Goal: Task Accomplishment & Management: Use online tool/utility

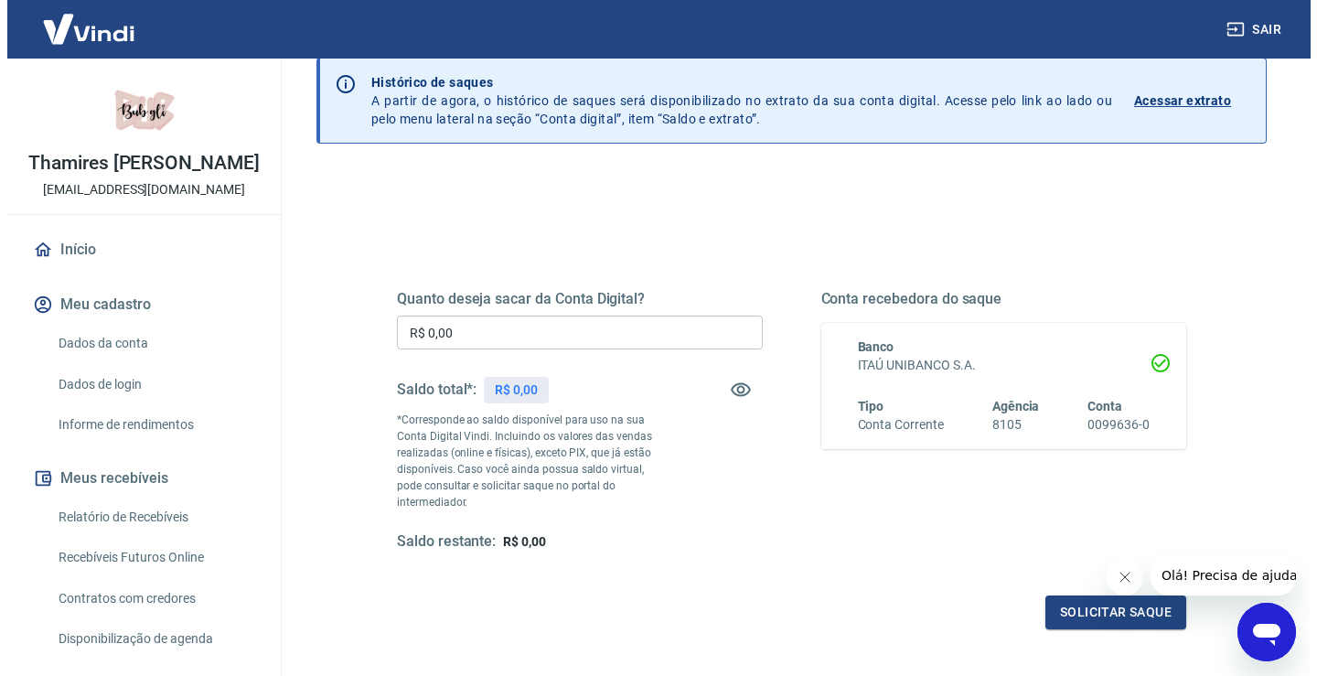
scroll to position [183, 0]
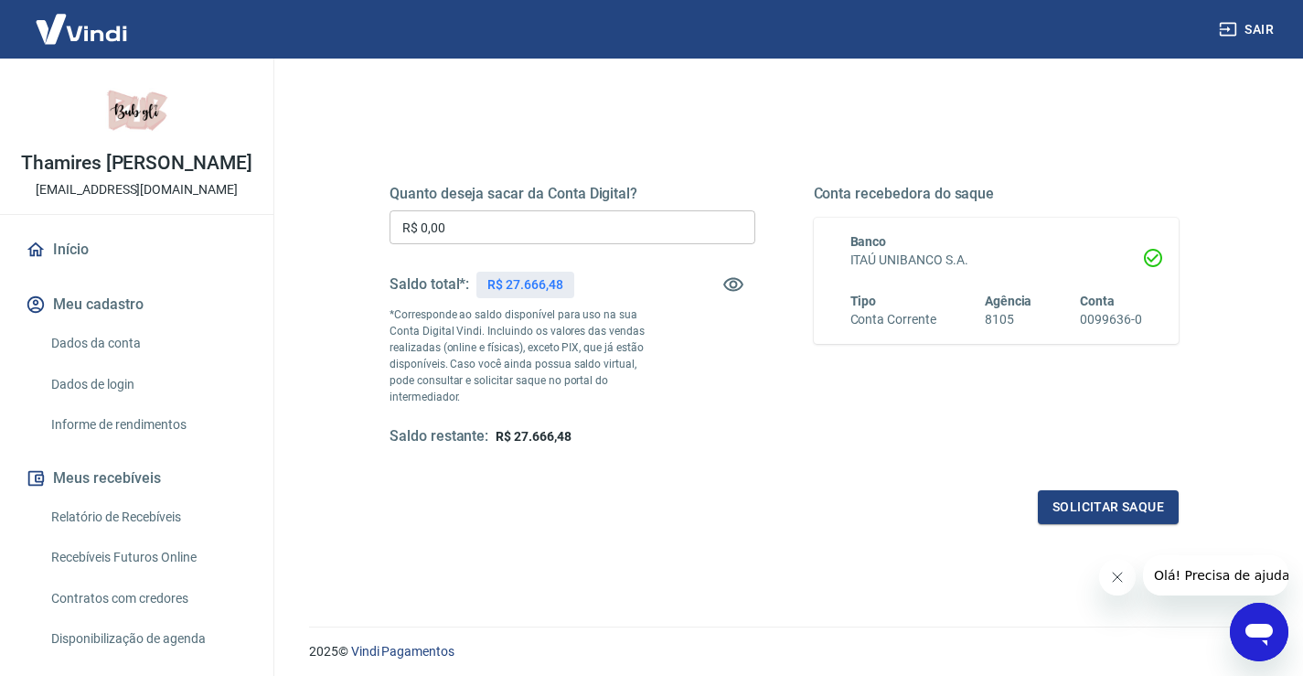
click at [526, 228] on input "R$ 0,00" at bounding box center [573, 227] width 366 height 34
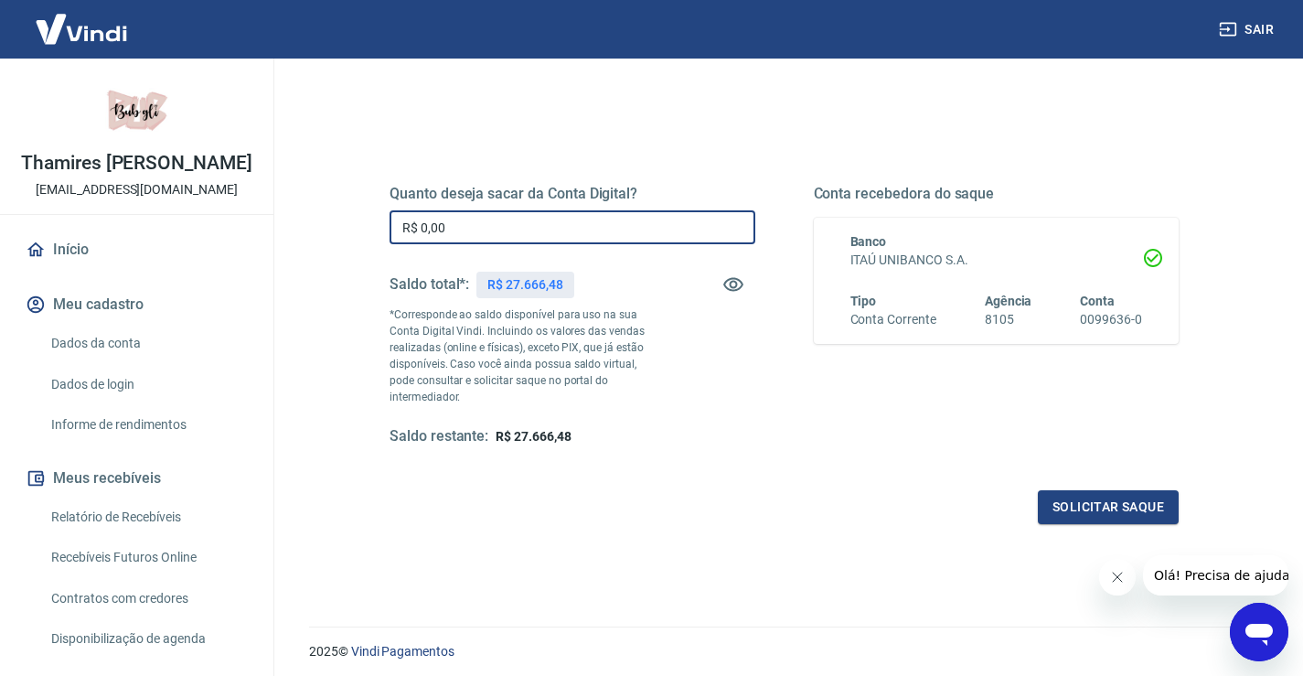
click at [526, 228] on input "R$ 0,00" at bounding box center [573, 227] width 366 height 34
type input "R$ 27.600,00"
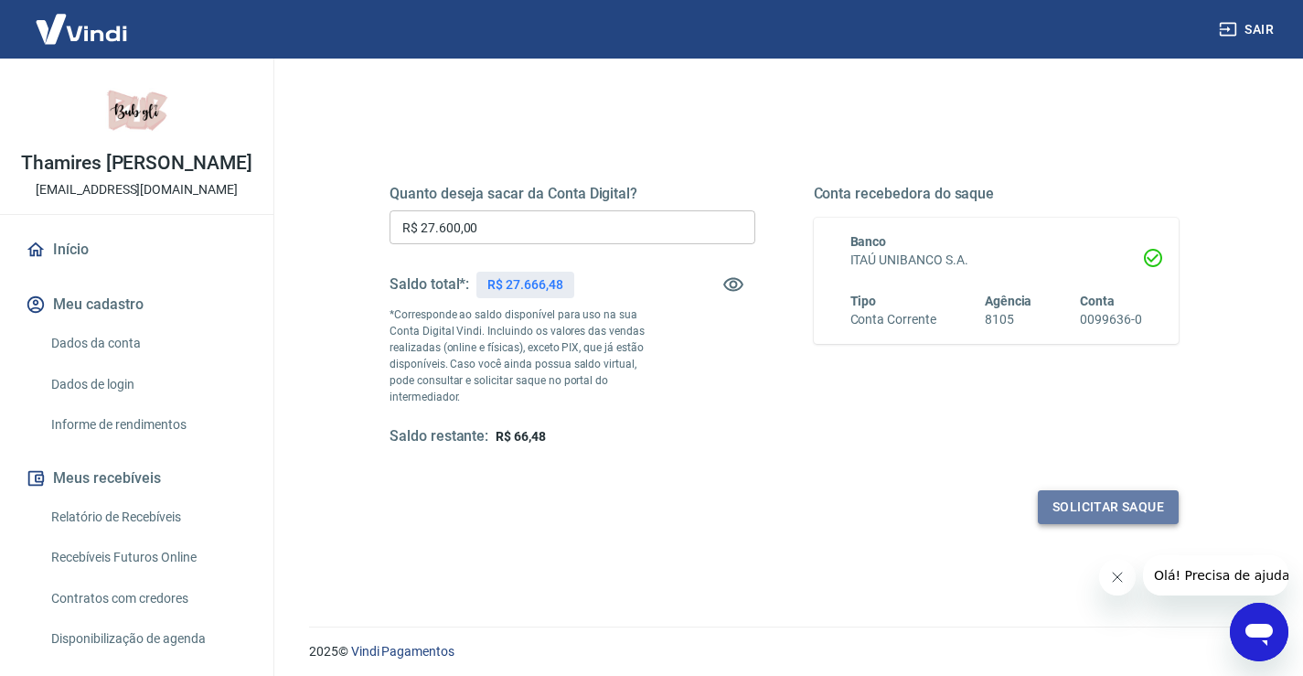
click at [1104, 490] on button "Solicitar saque" at bounding box center [1108, 507] width 141 height 34
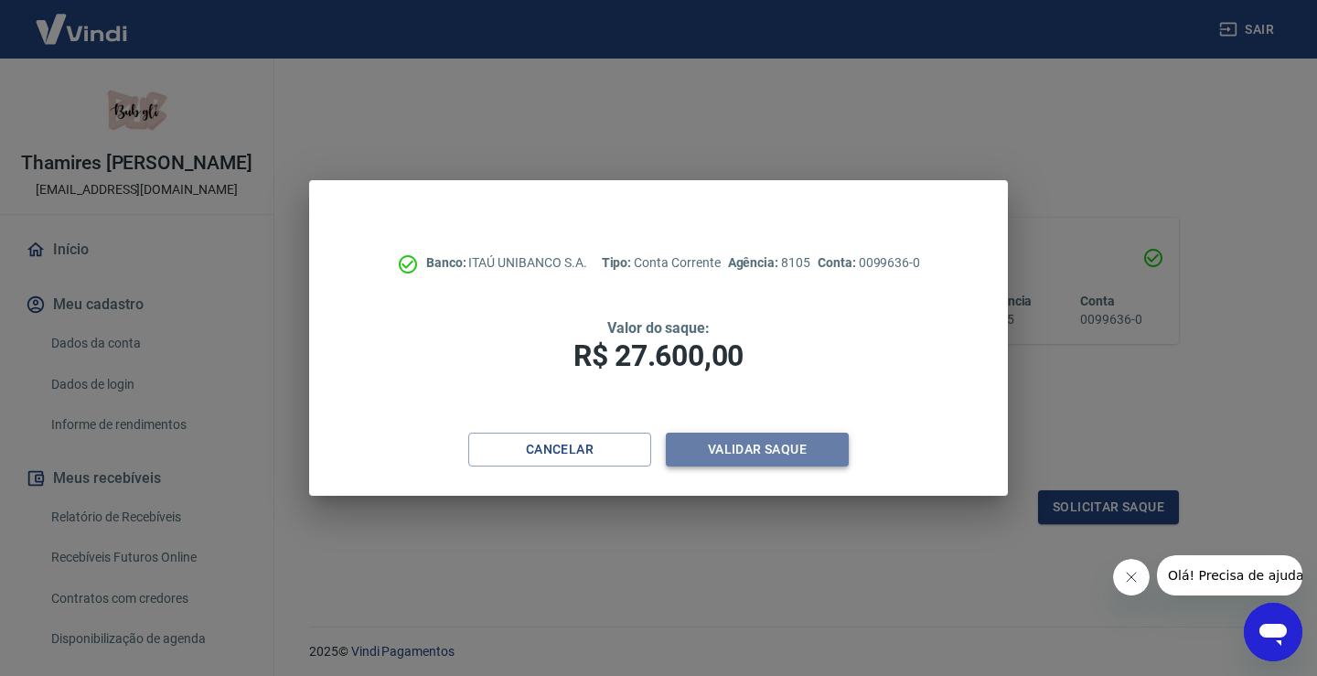
click at [802, 434] on button "Validar saque" at bounding box center [757, 450] width 183 height 34
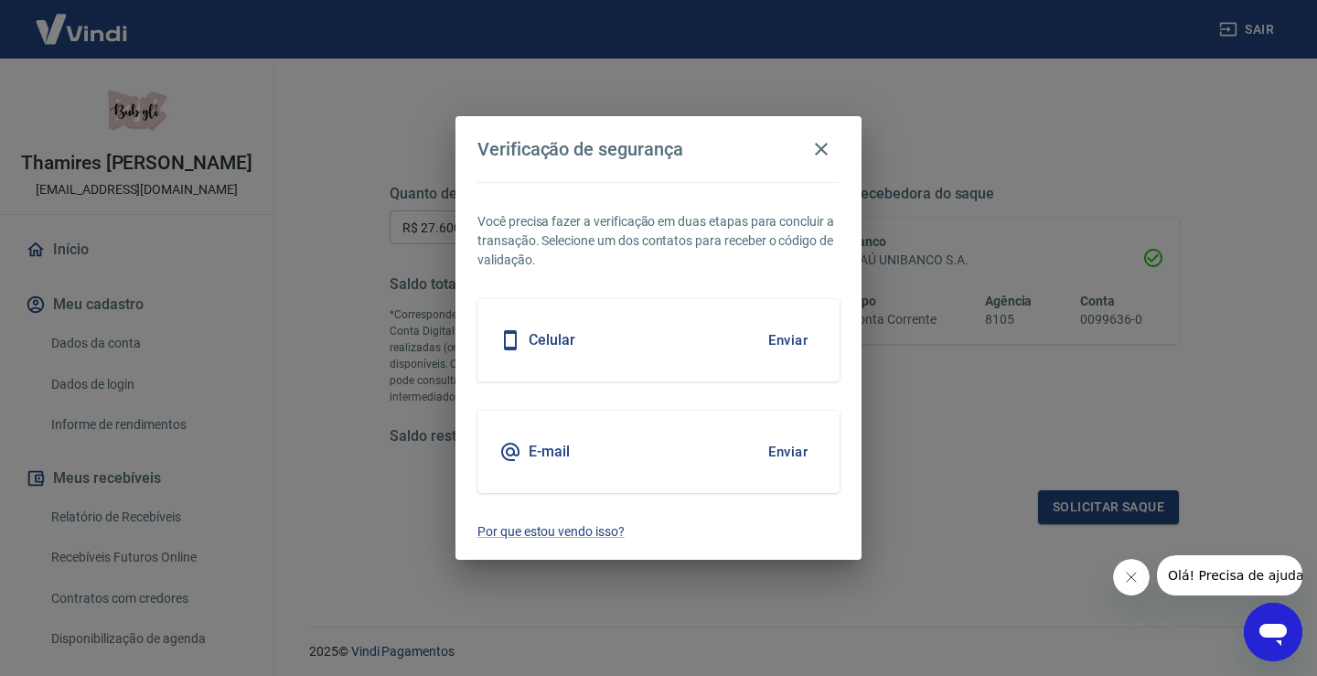
click at [782, 343] on button "Enviar" at bounding box center [787, 340] width 59 height 38
click at [799, 335] on button "Enviar" at bounding box center [787, 340] width 59 height 38
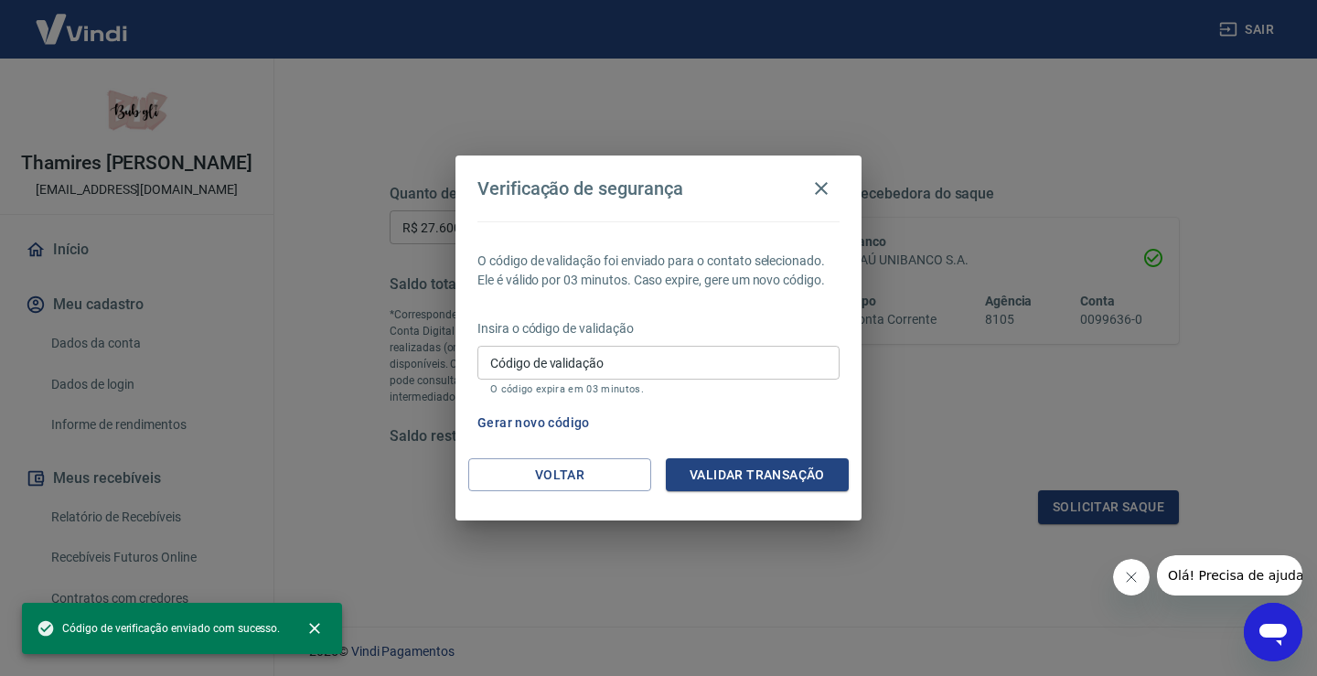
click at [670, 363] on input "Código de validação" at bounding box center [658, 363] width 362 height 34
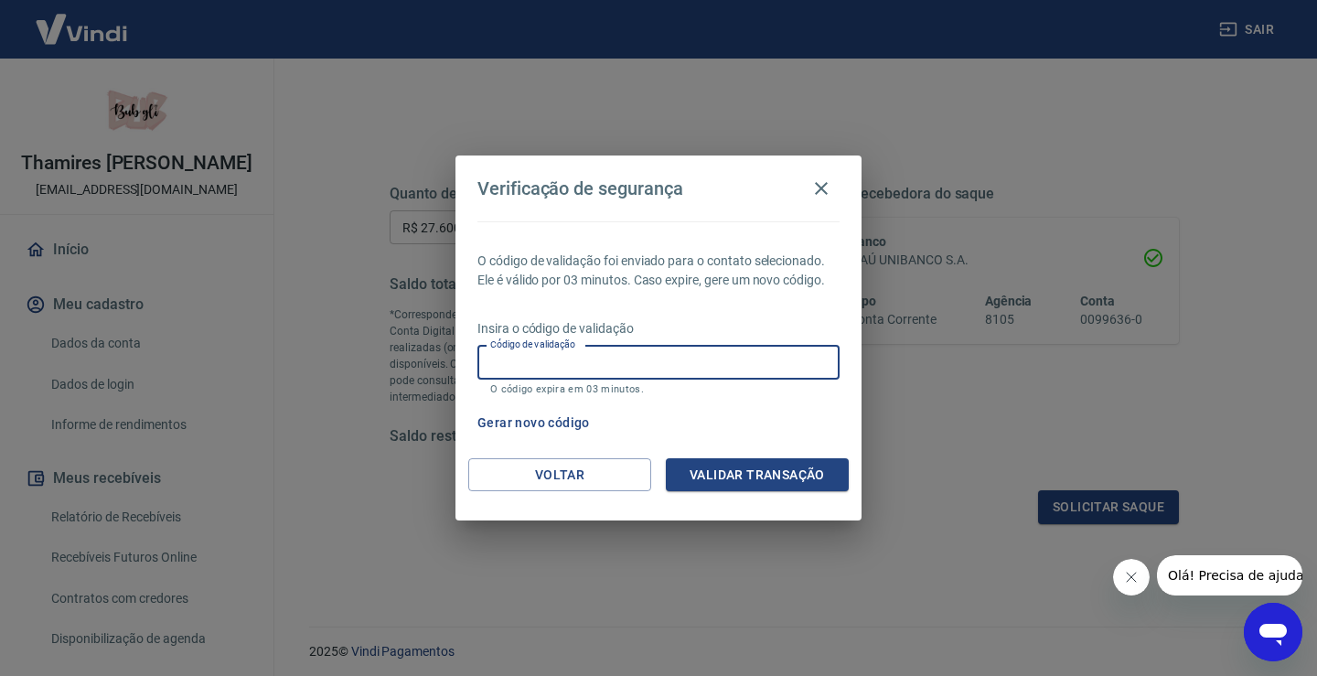
click at [679, 238] on div "O código de validação foi enviado para o contato selecionado. Ele é válido por …" at bounding box center [658, 339] width 406 height 237
click at [666, 365] on input "Código de validação" at bounding box center [658, 363] width 362 height 34
click at [596, 373] on input "Código de validação" at bounding box center [658, 363] width 362 height 34
type input "304122"
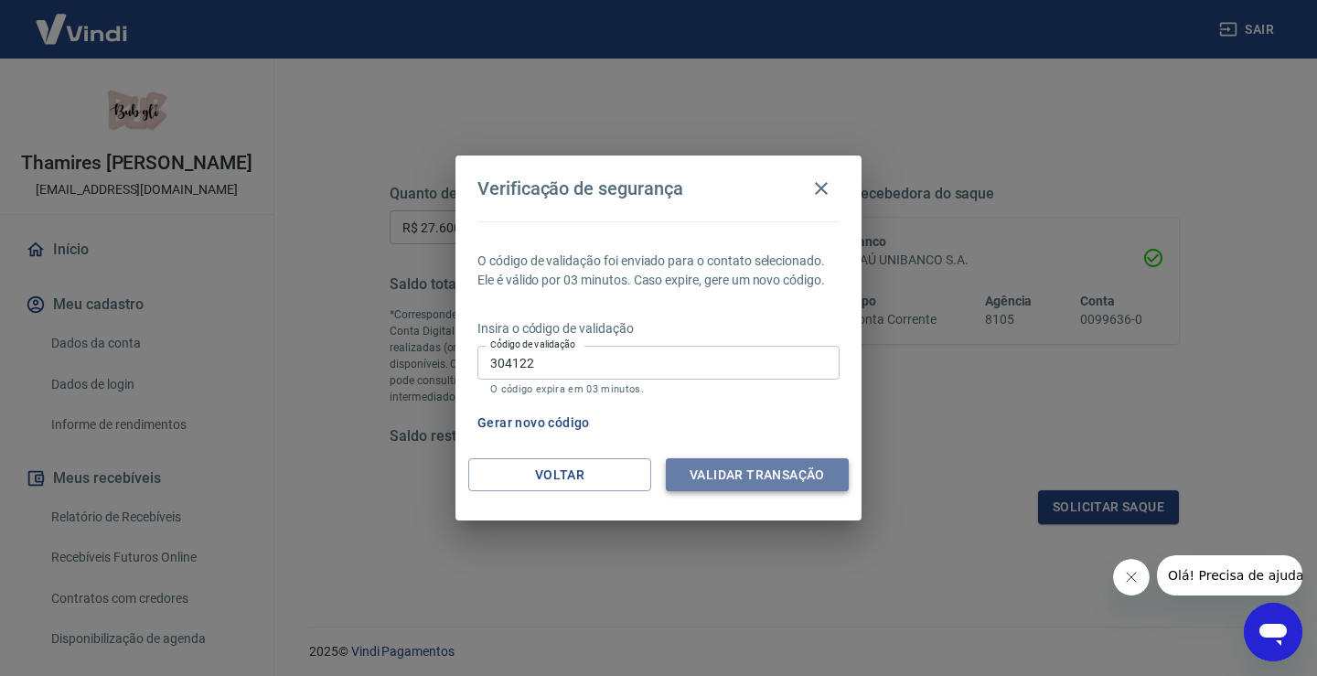
click at [724, 474] on button "Validar transação" at bounding box center [757, 475] width 183 height 34
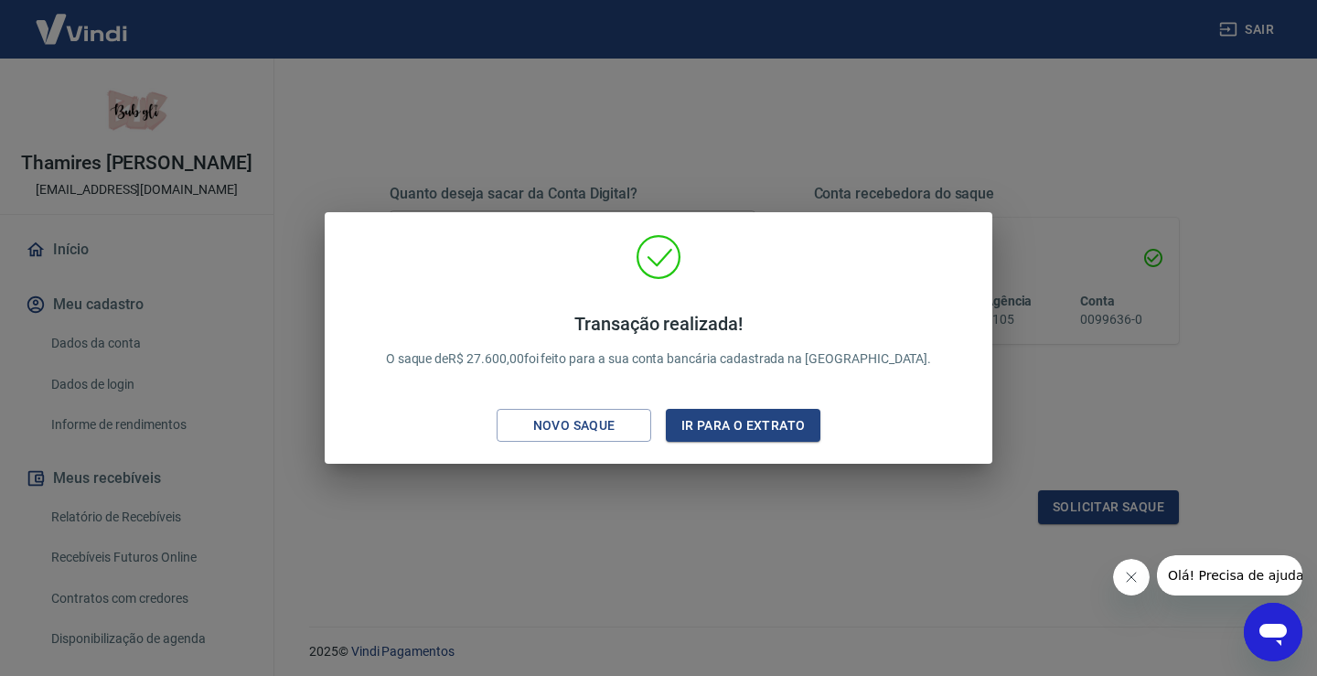
click at [1088, 186] on div "Transação realizada! O saque de R$ 27.600,00 foi feito para a sua conta bancári…" at bounding box center [658, 338] width 1317 height 676
